Goal: Check status: Check status

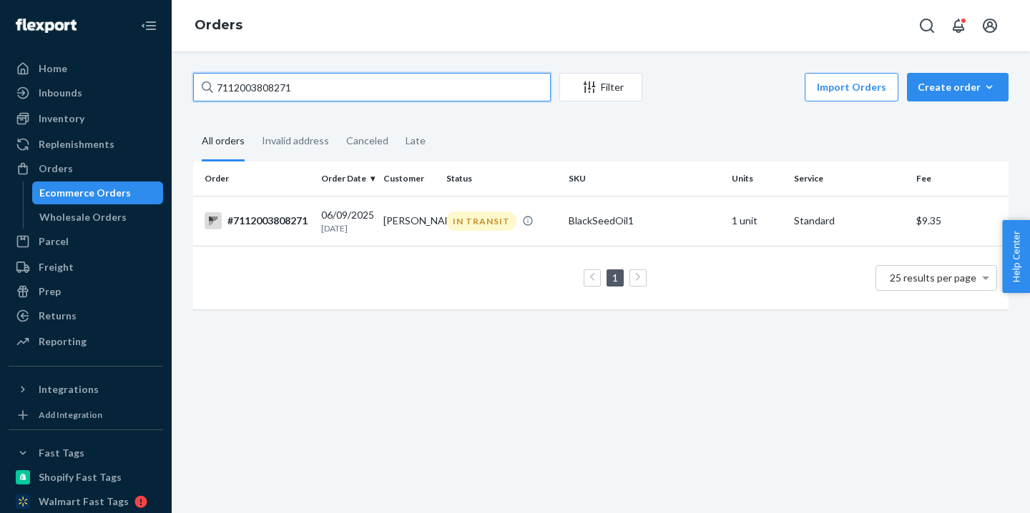
click at [297, 79] on input "7112003808271" at bounding box center [372, 87] width 358 height 29
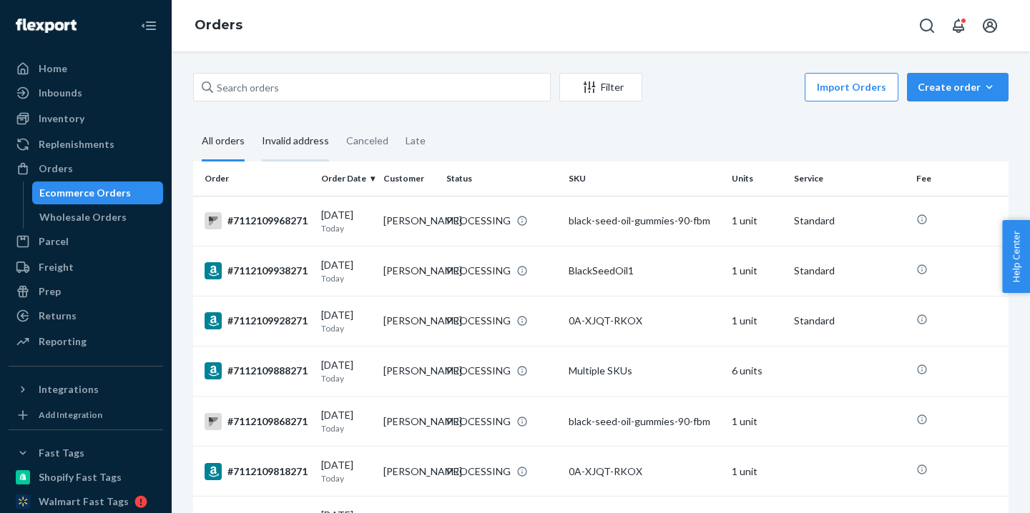
click at [284, 143] on div "Invalid address" at bounding box center [295, 141] width 67 height 39
click at [253, 122] on input "Invalid address" at bounding box center [253, 122] width 0 height 0
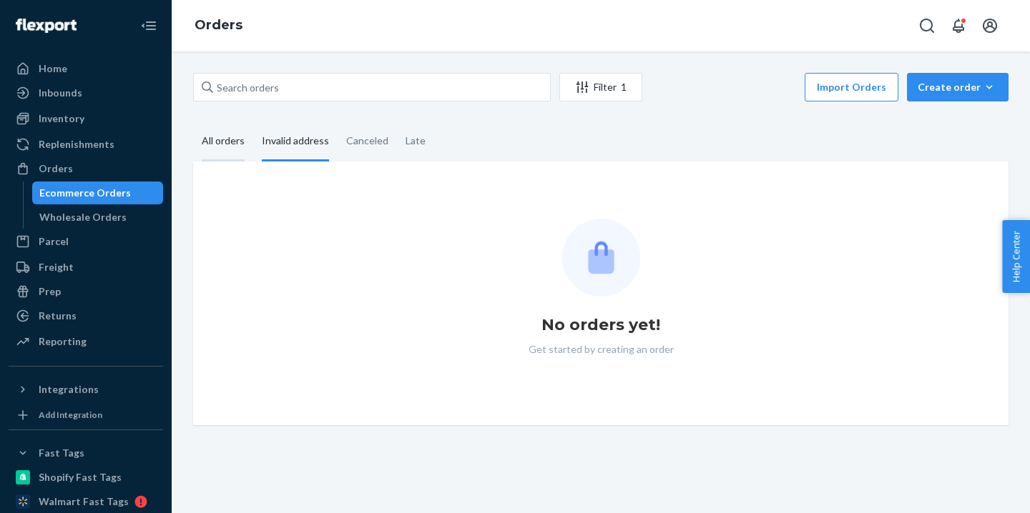
click at [229, 143] on div "All orders" at bounding box center [223, 141] width 43 height 39
click at [193, 122] on input "All orders" at bounding box center [193, 122] width 0 height 0
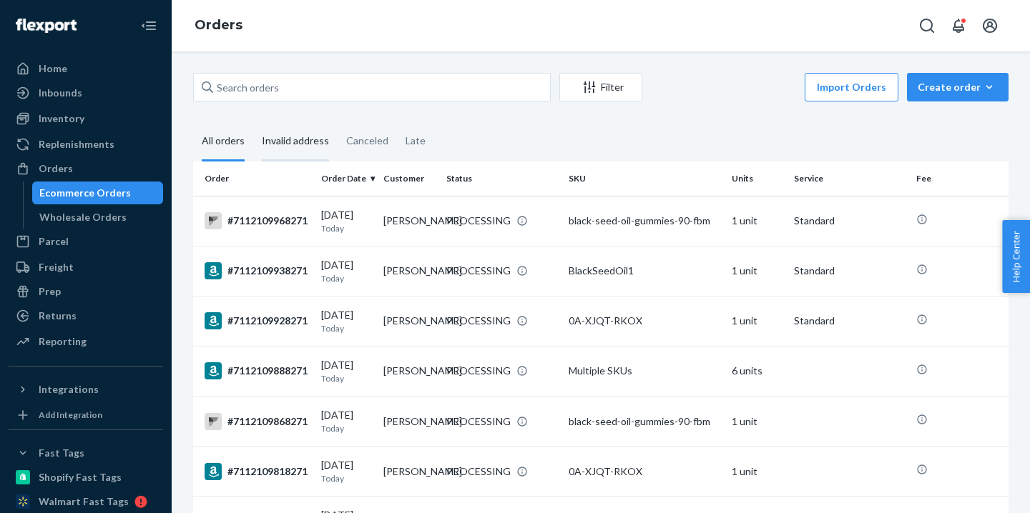
click at [280, 145] on div "Invalid address" at bounding box center [295, 141] width 67 height 39
click at [253, 122] on input "Invalid address" at bounding box center [253, 122] width 0 height 0
